Goal: Transaction & Acquisition: Purchase product/service

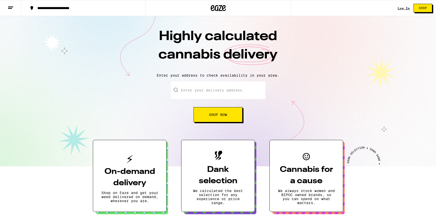
click at [408, 8] on link "Log In" at bounding box center [404, 8] width 12 height 3
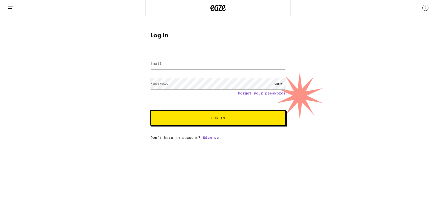
type input "[EMAIL_ADDRESS][DOMAIN_NAME]"
click at [224, 113] on button "Log In" at bounding box center [217, 118] width 135 height 15
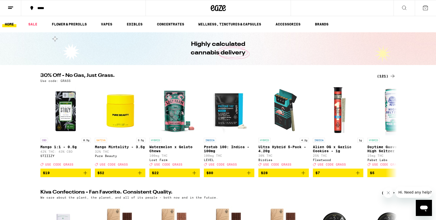
click at [72, 9] on div "*****" at bounding box center [86, 8] width 103 height 4
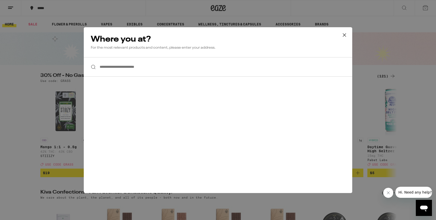
click at [124, 59] on input "**********" at bounding box center [218, 66] width 269 height 19
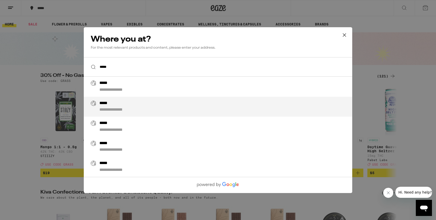
click at [119, 103] on div "**********" at bounding box center [227, 107] width 257 height 12
type input "**********"
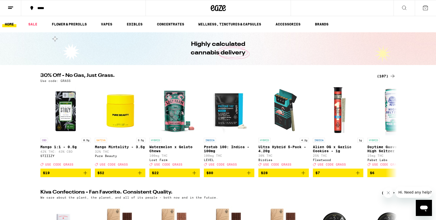
click at [379, 77] on div "(107)" at bounding box center [386, 76] width 19 height 6
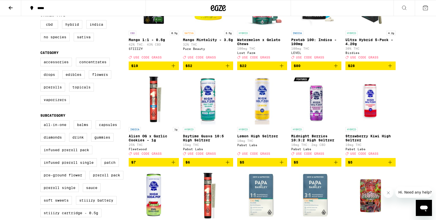
scroll to position [95, 0]
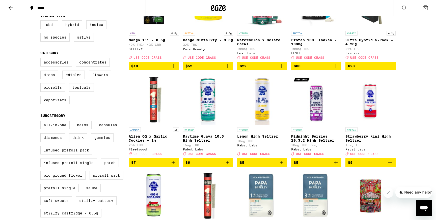
click at [100, 79] on label "Flowers" at bounding box center [100, 75] width 22 height 9
click at [42, 59] on input "Flowers" at bounding box center [41, 59] width 0 height 0
checkbox input "true"
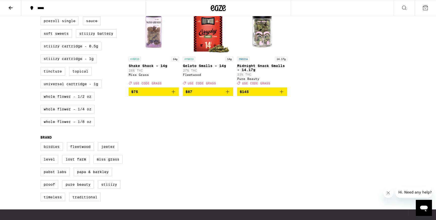
scroll to position [260, 0]
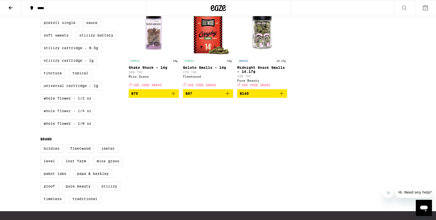
click at [86, 115] on label "Whole Flower - 1/4 oz" at bounding box center [67, 111] width 54 height 9
checkbox input "true"
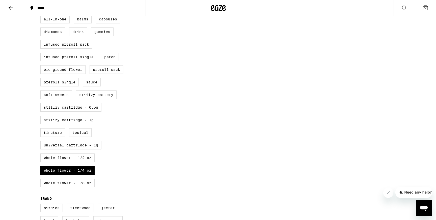
scroll to position [205, 0]
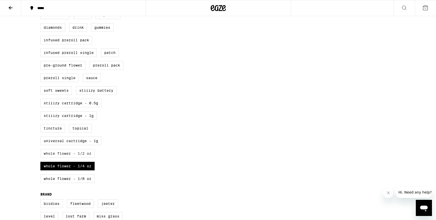
click at [77, 158] on label "Whole Flower - 1/2 oz" at bounding box center [67, 153] width 54 height 9
click at [42, 12] on input "Whole Flower - 1/2 oz" at bounding box center [41, 11] width 0 height 0
checkbox input "true"
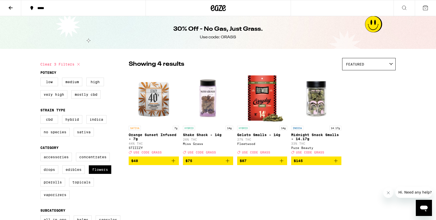
click at [336, 163] on icon "Add to bag" at bounding box center [336, 161] width 4 height 4
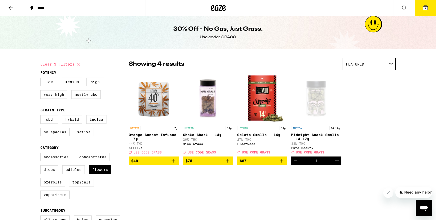
click at [426, 5] on icon at bounding box center [425, 8] width 6 height 6
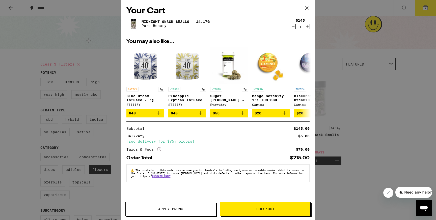
click at [165, 205] on button "Apply Promo" at bounding box center [170, 209] width 91 height 14
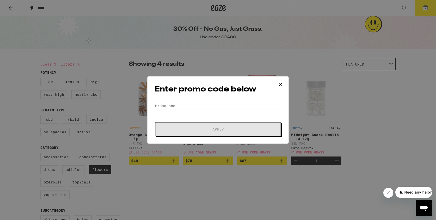
click at [192, 107] on input "Promo Code" at bounding box center [218, 106] width 127 height 8
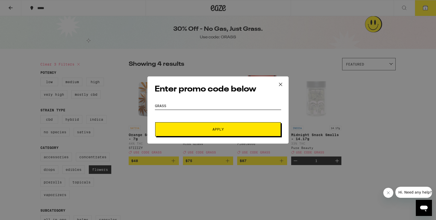
type input "GRASS"
click at [218, 137] on div "Enter promo code below Promo Code GRASS Apply" at bounding box center [217, 109] width 141 height 67
click at [218, 130] on span "Apply" at bounding box center [217, 130] width 11 height 4
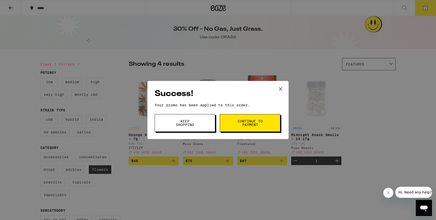
click at [197, 123] on span "Keep Shopping" at bounding box center [185, 123] width 26 height 7
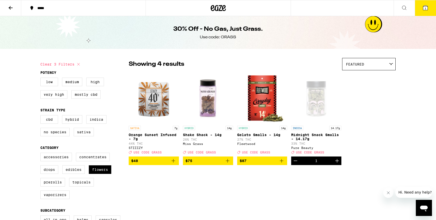
click at [420, 9] on button "1" at bounding box center [425, 8] width 21 height 16
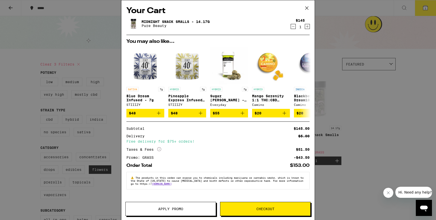
click at [326, 14] on div "Your Cart Midnight Snack Smalls - 14.17g Pure Beauty $145 1 You may also like..…" at bounding box center [218, 110] width 436 height 220
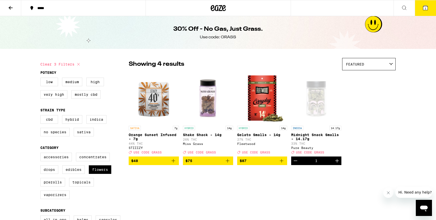
click at [12, 4] on button at bounding box center [10, 8] width 21 height 16
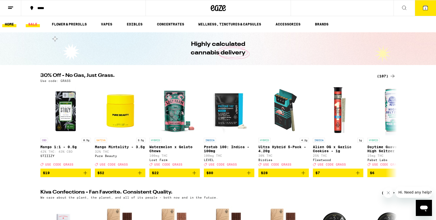
click at [35, 23] on link "SALE" at bounding box center [33, 24] width 14 height 6
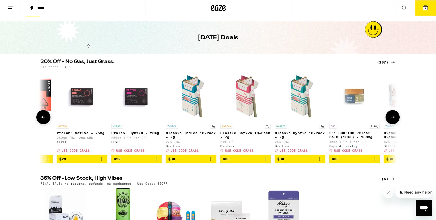
scroll to position [0, 3314]
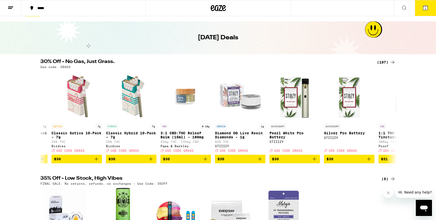
click at [383, 63] on div "(107)" at bounding box center [386, 62] width 19 height 6
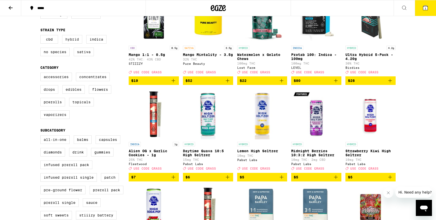
scroll to position [81, 0]
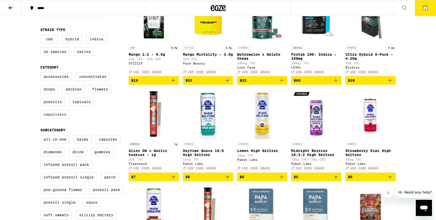
click at [54, 119] on label "Vaporizers" at bounding box center [54, 114] width 29 height 9
click at [42, 73] on input "Vaporizers" at bounding box center [41, 73] width 0 height 0
checkbox input "true"
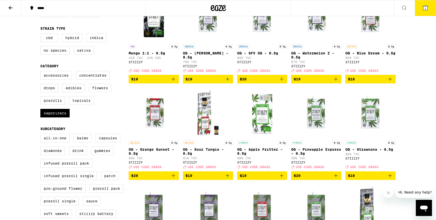
scroll to position [82, 0]
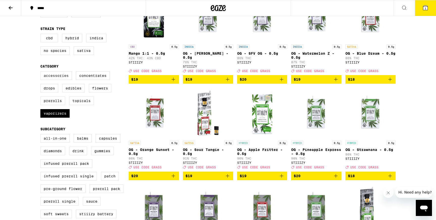
click at [51, 80] on label "Accessories" at bounding box center [56, 75] width 32 height 9
click at [42, 72] on input "Accessories" at bounding box center [41, 72] width 0 height 0
checkbox input "true"
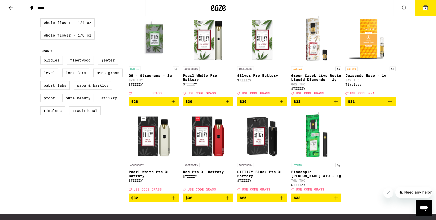
scroll to position [346, 0]
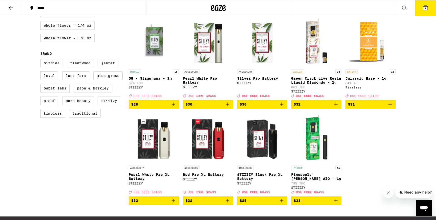
click at [212, 67] on img "Open page for Pearl White Pro Battery from STIIIZY" at bounding box center [208, 41] width 50 height 50
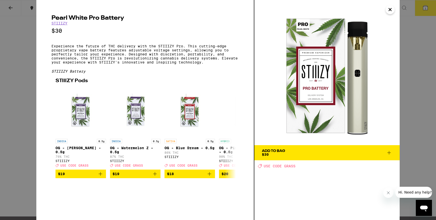
click at [389, 152] on icon at bounding box center [389, 153] width 6 height 6
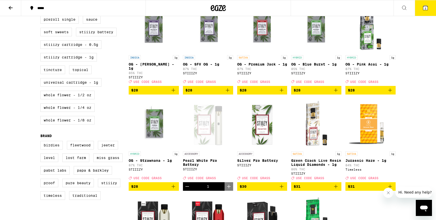
scroll to position [262, 0]
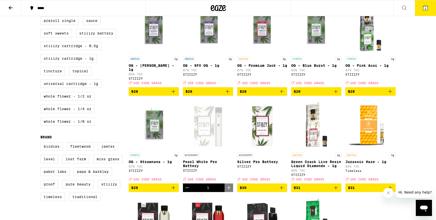
click at [172, 190] on icon "Add to bag" at bounding box center [174, 188] width 4 height 4
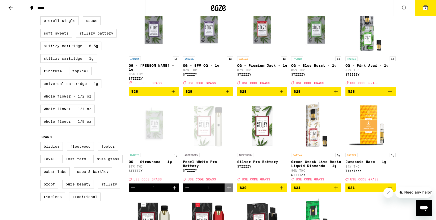
click at [424, 14] on button "3" at bounding box center [425, 8] width 21 height 16
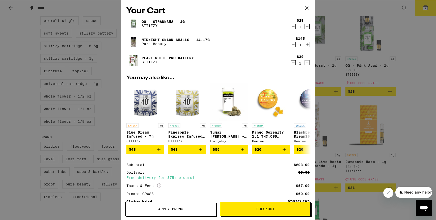
click at [350, 64] on div "Your Cart OG - Strawnana - 1g STIIIZY $28 1 Midnight Snack Smalls - 14.17g Pure…" at bounding box center [218, 110] width 436 height 220
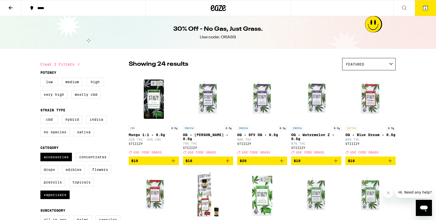
click at [7, 4] on button at bounding box center [10, 8] width 21 height 16
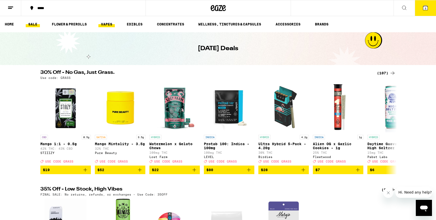
click at [101, 25] on link "VAPES" at bounding box center [106, 24] width 16 height 6
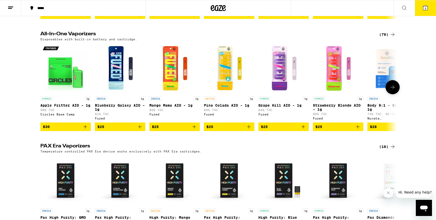
scroll to position [263, 0]
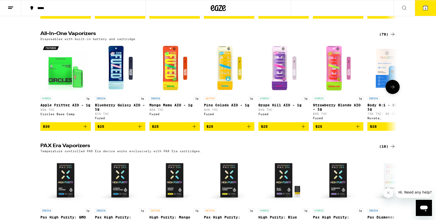
click at [393, 90] on icon at bounding box center [393, 87] width 6 height 6
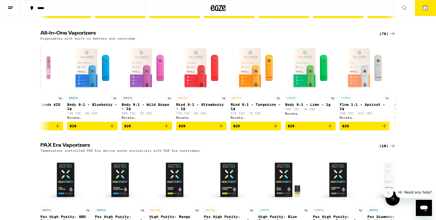
scroll to position [263, 0]
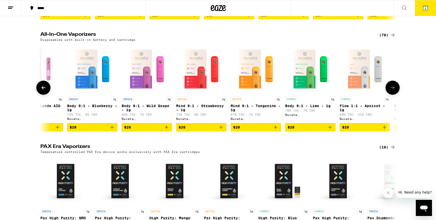
click at [391, 91] on icon at bounding box center [393, 88] width 6 height 6
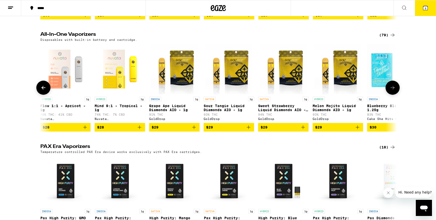
scroll to position [0, 601]
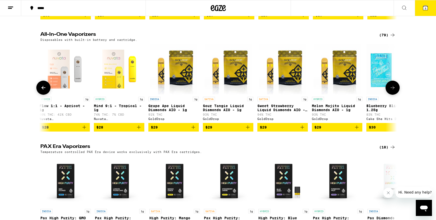
click at [393, 91] on icon at bounding box center [393, 88] width 6 height 6
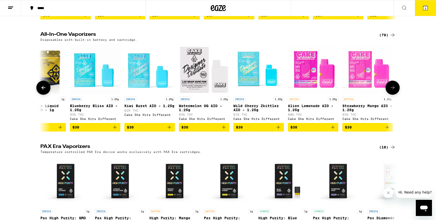
scroll to position [0, 901]
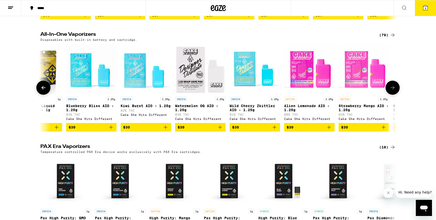
click at [393, 91] on icon at bounding box center [393, 88] width 6 height 6
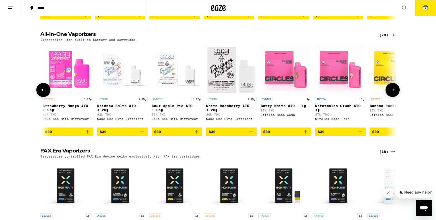
scroll to position [0, 1201]
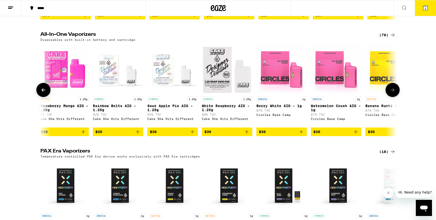
click at [393, 92] on icon at bounding box center [393, 90] width 4 height 4
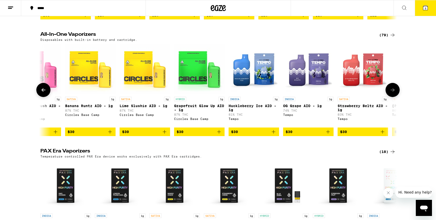
click at [393, 92] on icon at bounding box center [393, 90] width 4 height 4
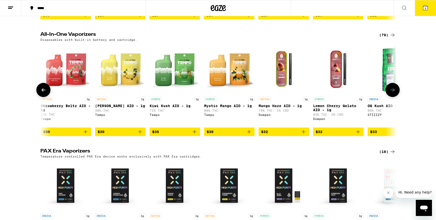
scroll to position [0, 1802]
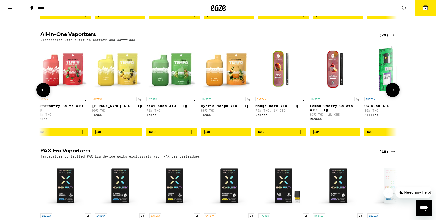
click at [393, 92] on icon at bounding box center [393, 90] width 4 height 4
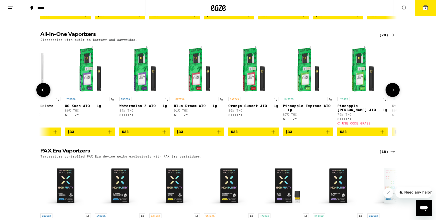
scroll to position [0, 2102]
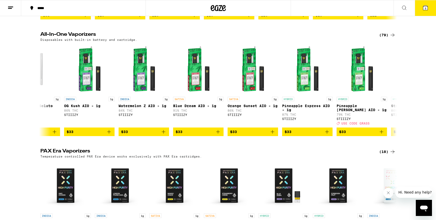
click at [422, 10] on icon at bounding box center [425, 8] width 6 height 6
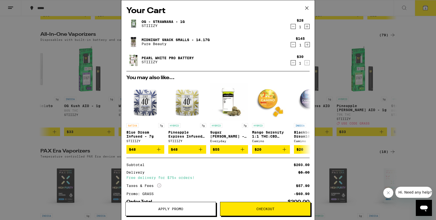
click at [340, 40] on div "Your Cart OG - Strawnana - 1g STIIIZY $28 1 Midnight Snack Smalls - 14.17g Pure…" at bounding box center [218, 110] width 436 height 220
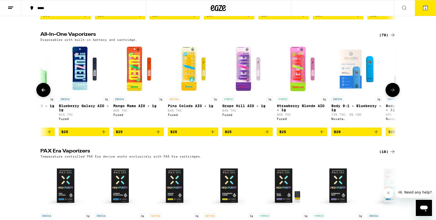
scroll to position [0, 36]
click at [140, 77] on img "Open page for Mango Mama AIO - 1g from Fuzed" at bounding box center [139, 69] width 50 height 50
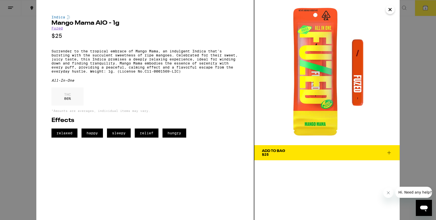
click at [392, 10] on icon "Close" at bounding box center [390, 10] width 6 height 8
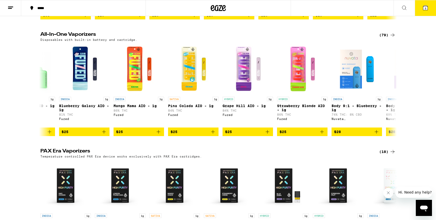
click at [412, 9] on button at bounding box center [404, 8] width 21 height 16
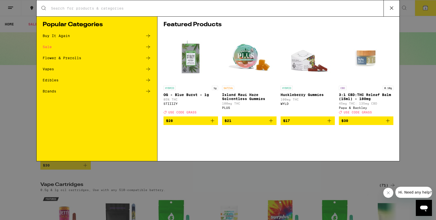
click at [387, 10] on button at bounding box center [392, 8] width 16 height 16
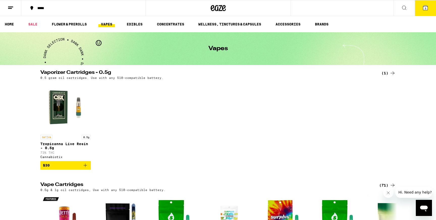
click at [418, 6] on button "3" at bounding box center [425, 8] width 21 height 16
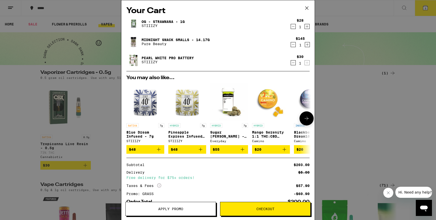
scroll to position [33, 0]
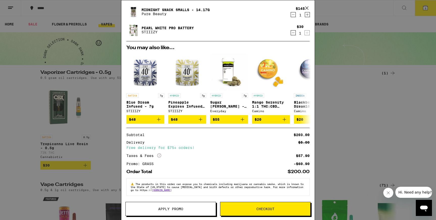
click at [264, 209] on span "Checkout" at bounding box center [265, 209] width 18 height 4
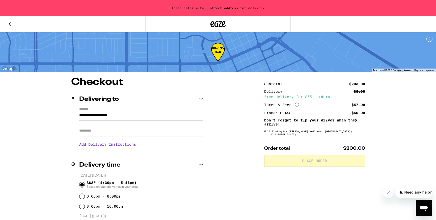
click at [138, 117] on input "**********" at bounding box center [141, 116] width 124 height 9
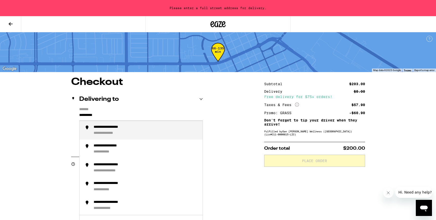
click at [114, 128] on div "**********" at bounding box center [115, 127] width 43 height 5
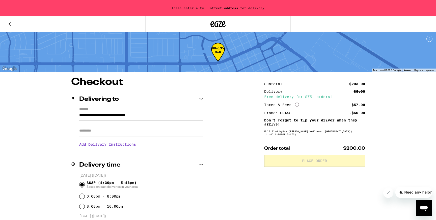
type input "**********"
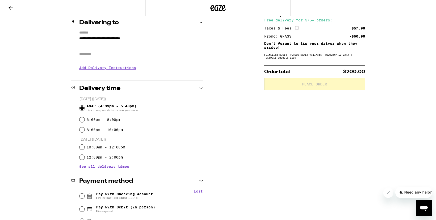
scroll to position [144, 0]
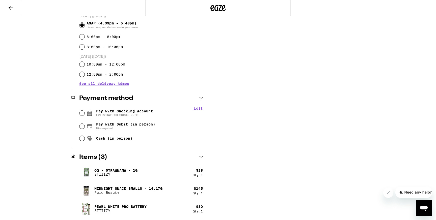
click at [113, 112] on span "Pay with Checking Account EVERYDAY CHECKING ...8510" at bounding box center [124, 113] width 57 height 8
click at [85, 112] on input "Pay with Checking Account EVERYDAY CHECKING ...8510" at bounding box center [81, 113] width 5 height 5
radio input "true"
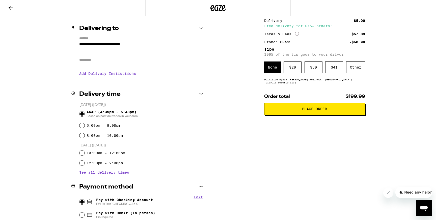
scroll to position [0, 0]
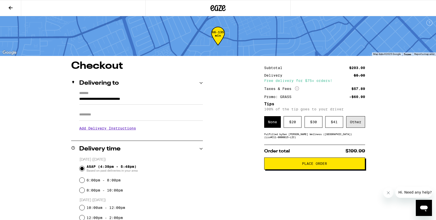
click at [358, 125] on div "Other" at bounding box center [355, 122] width 19 height 12
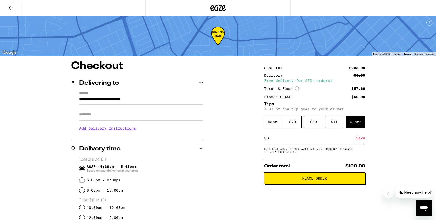
type input "3"
click at [359, 141] on div "Save" at bounding box center [360, 138] width 9 height 11
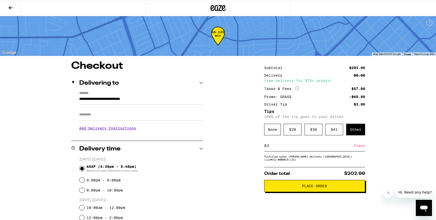
click at [330, 187] on button "Place Order" at bounding box center [314, 186] width 101 height 12
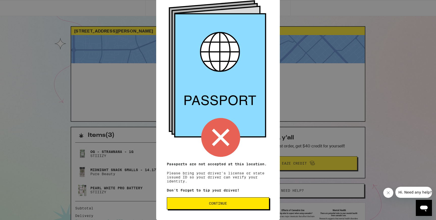
scroll to position [30, 0]
click at [237, 203] on span "Continue" at bounding box center [218, 204] width 94 height 4
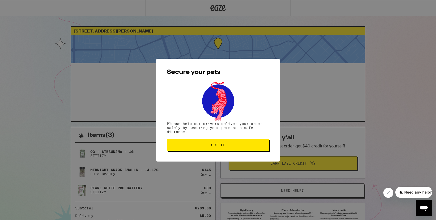
scroll to position [0, 0]
click at [229, 145] on span "Got it" at bounding box center [218, 145] width 94 height 4
